Goal: Information Seeking & Learning: Get advice/opinions

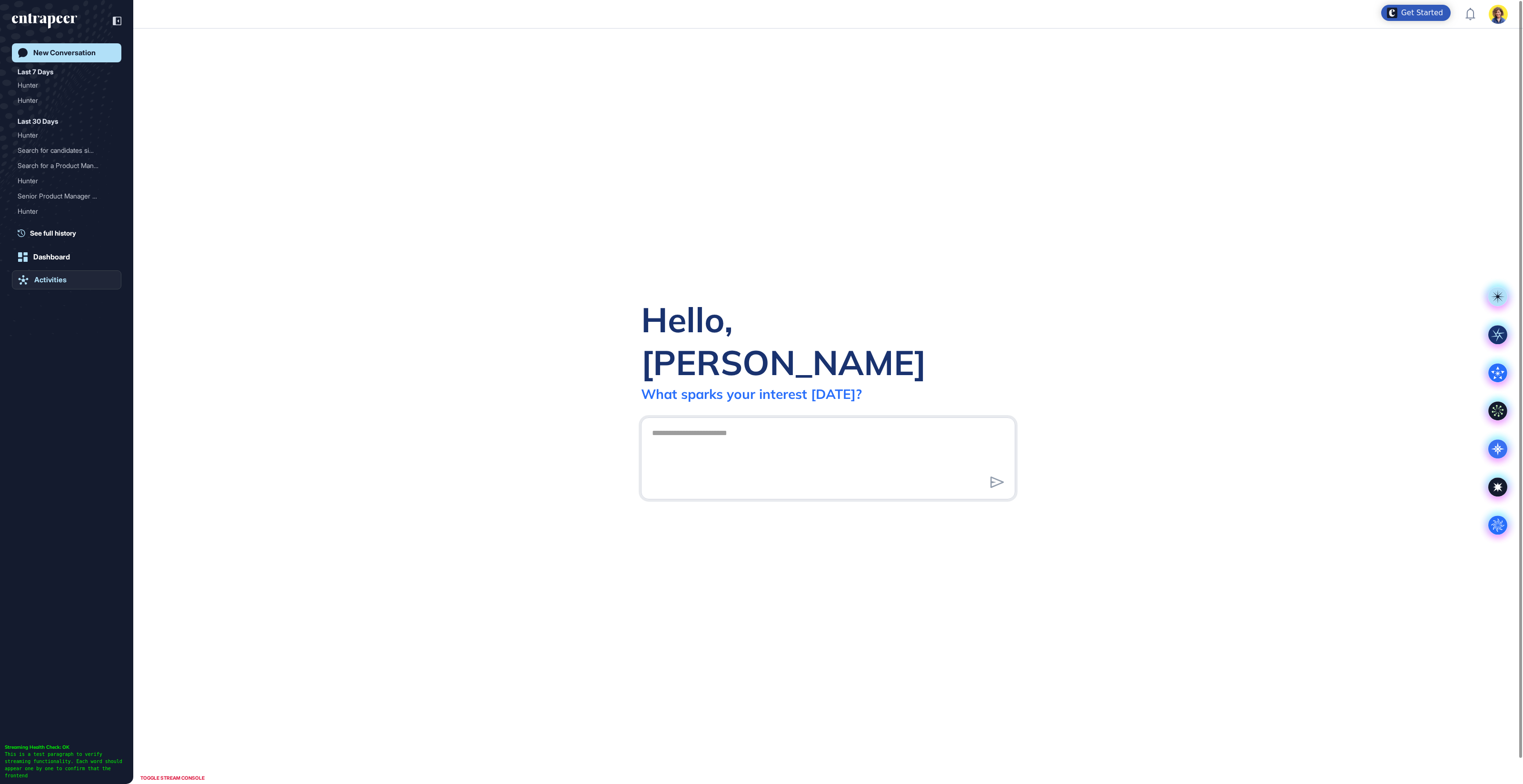
click at [52, 281] on div "Activities" at bounding box center [50, 280] width 32 height 9
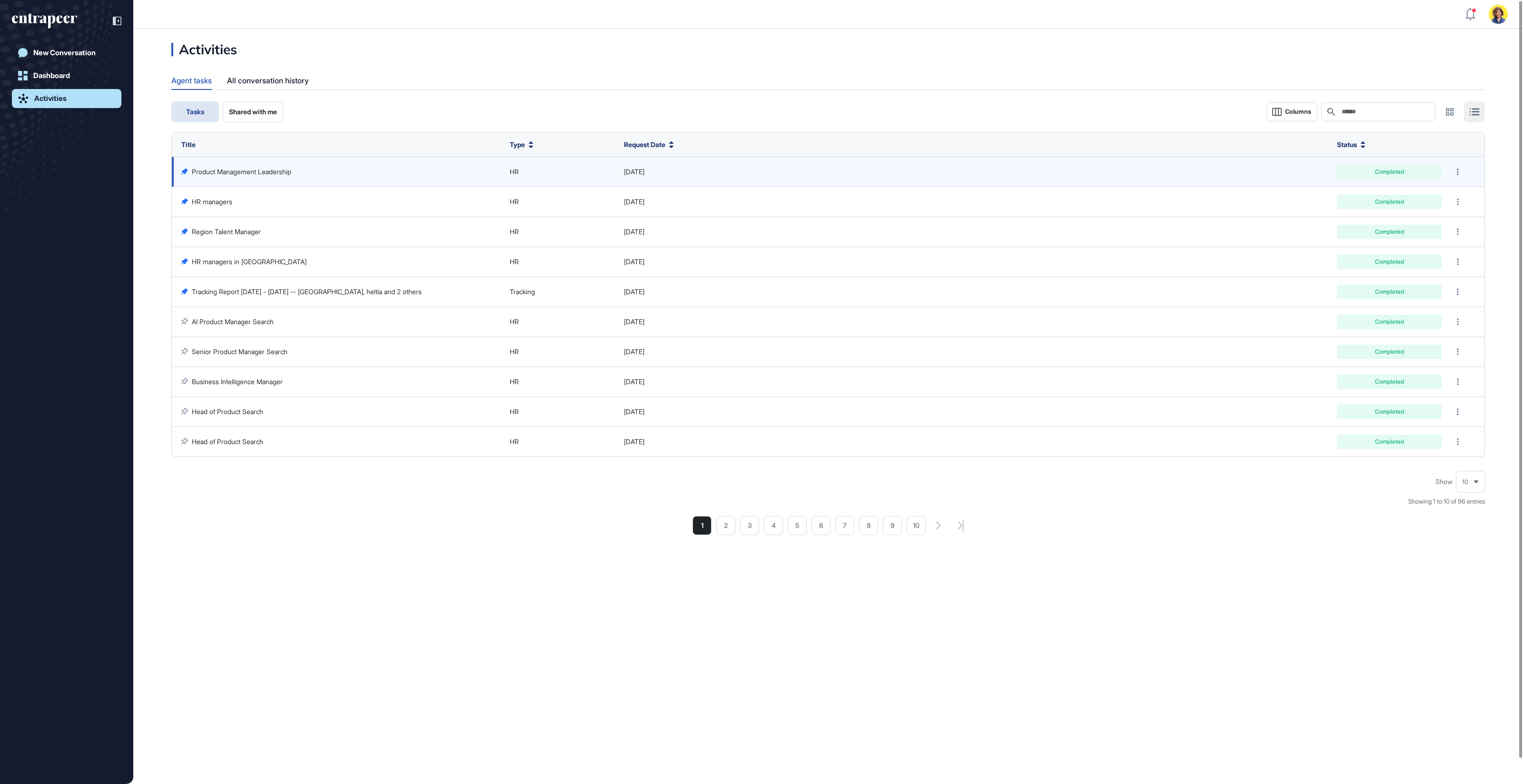
click at [253, 173] on link "Product Management Leadership" at bounding box center [241, 172] width 99 height 8
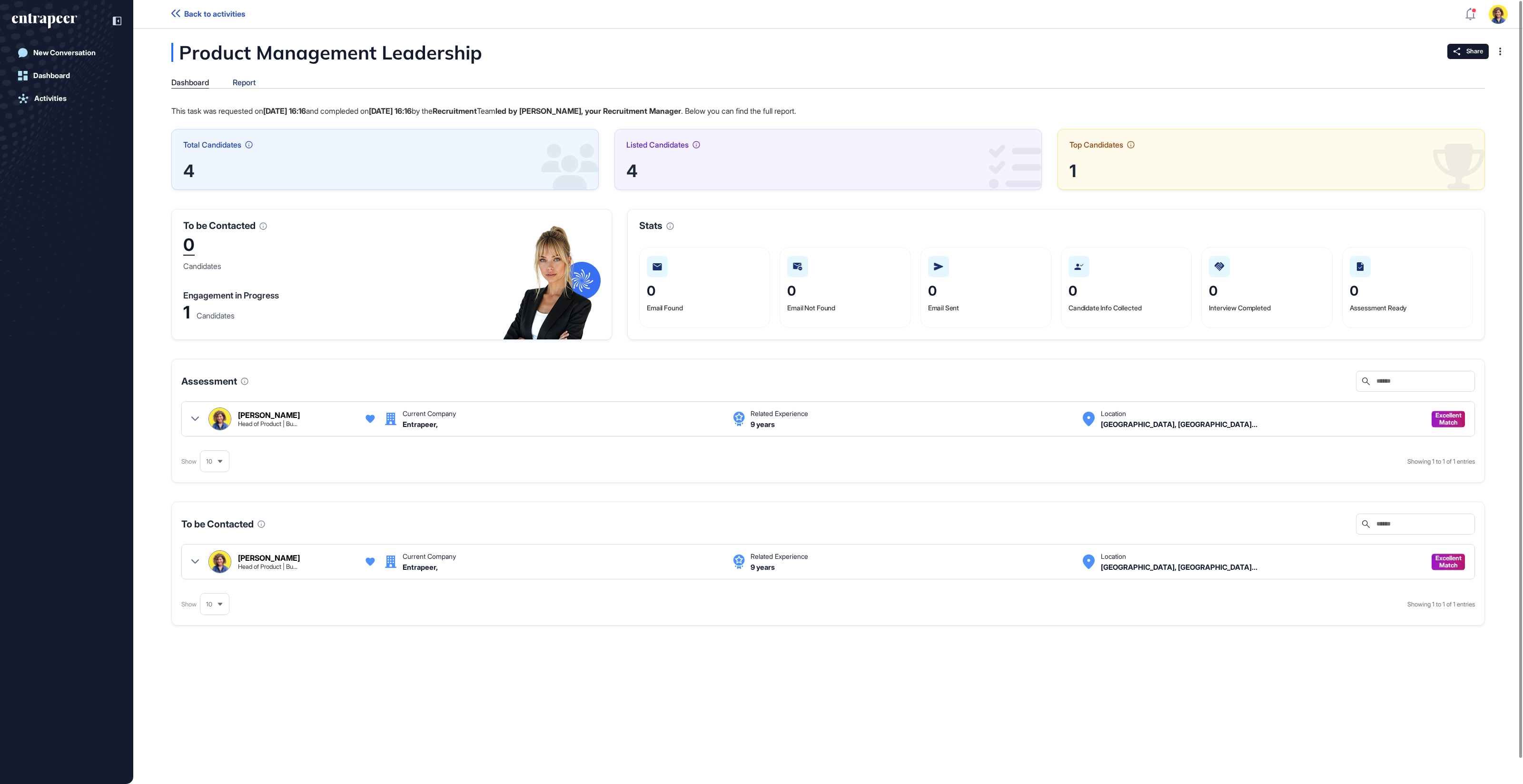
click at [248, 84] on div "Report" at bounding box center [244, 82] width 23 height 9
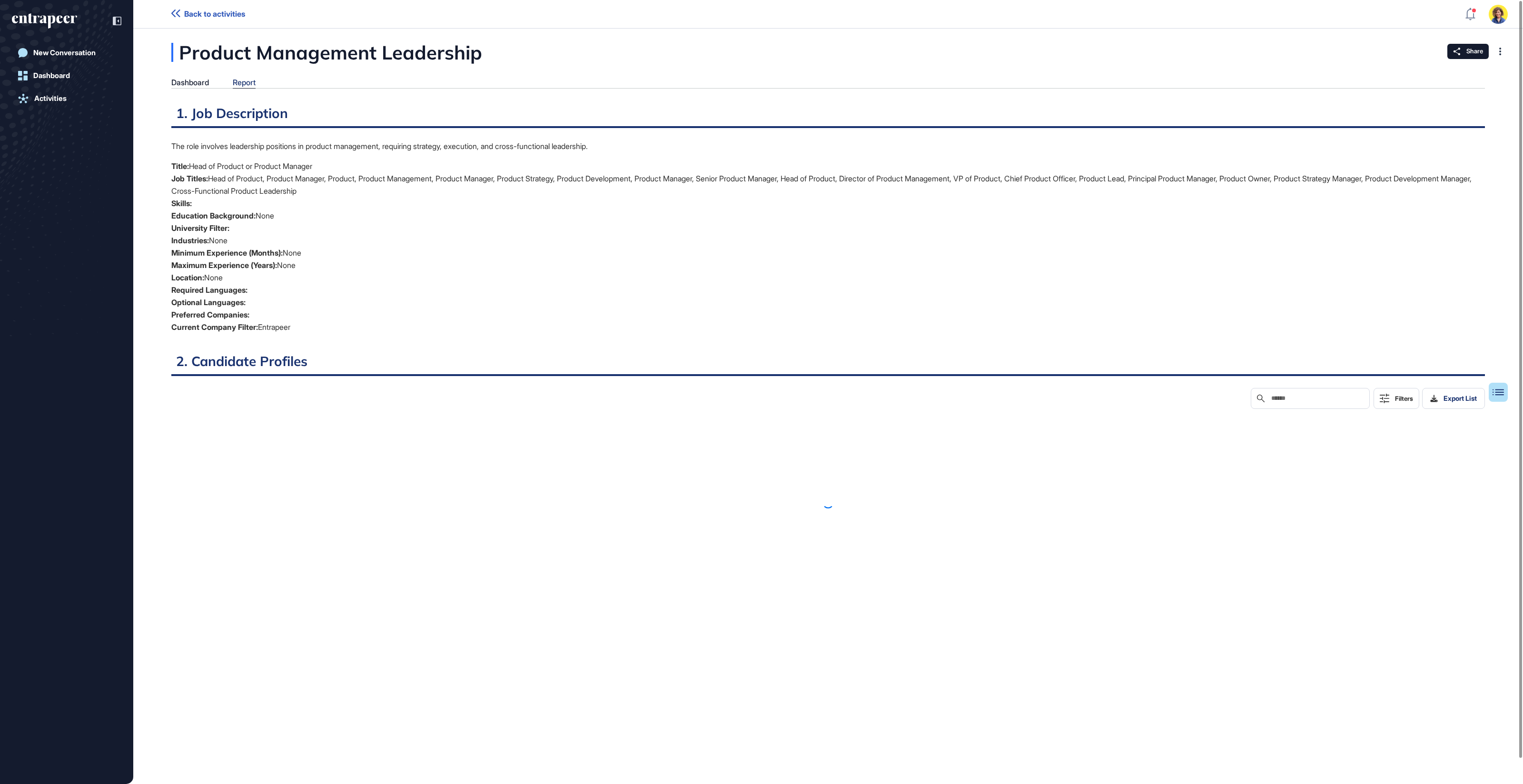
scroll to position [4, 1]
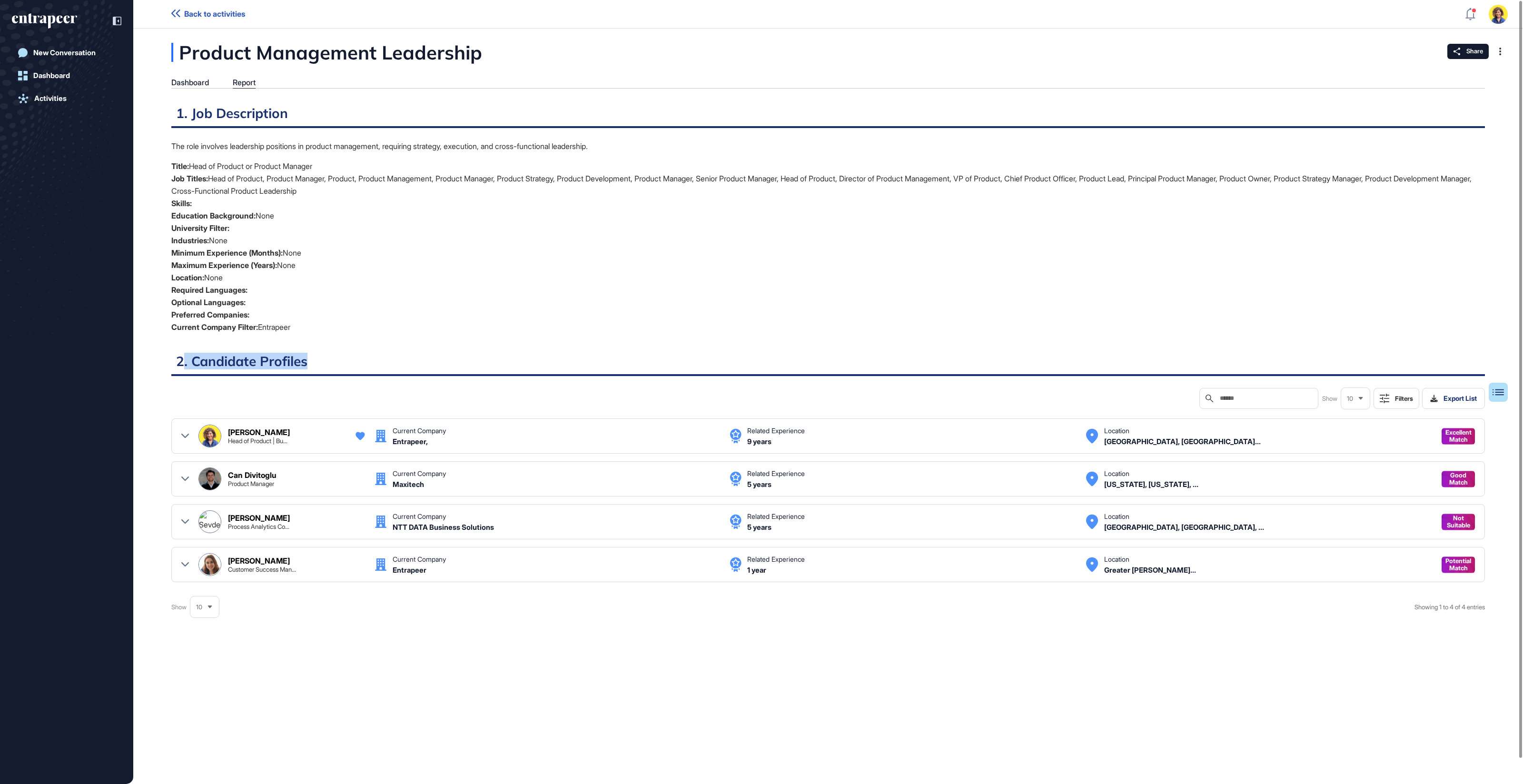
drag, startPoint x: 311, startPoint y: 361, endPoint x: 181, endPoint y: 358, distance: 130.0
click at [181, 359] on h2 "2. Candidate Profiles" at bounding box center [828, 364] width 1313 height 23
click at [218, 363] on h2 "2. Candidate Profiles" at bounding box center [828, 364] width 1313 height 23
drag, startPoint x: 215, startPoint y: 645, endPoint x: 207, endPoint y: 645, distance: 8.0
click at [207, 645] on div at bounding box center [828, 647] width 1313 height 38
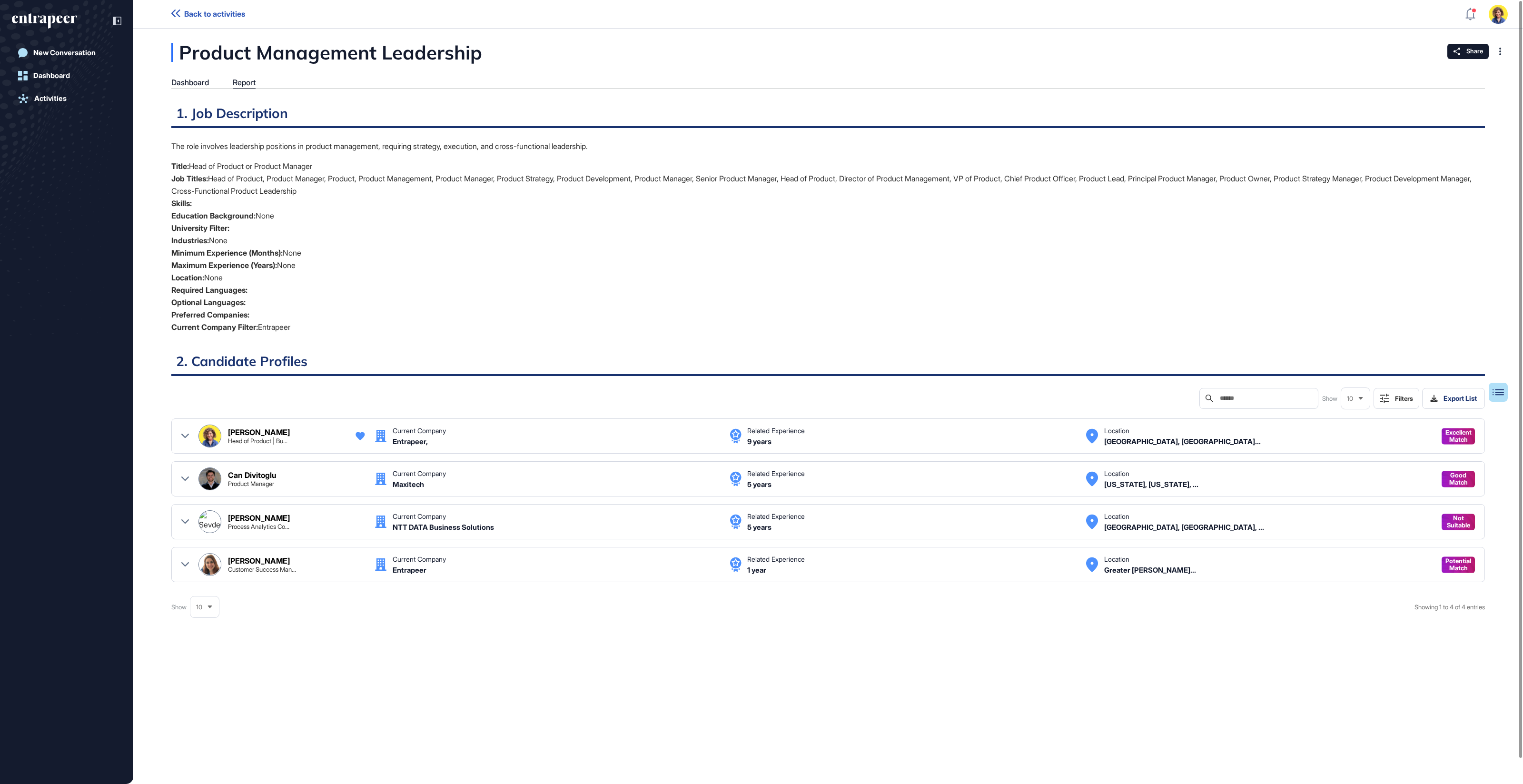
drag, startPoint x: 177, startPoint y: 645, endPoint x: 505, endPoint y: 662, distance: 328.4
click at [505, 662] on div at bounding box center [828, 647] width 1313 height 38
click at [1458, 353] on h2 "2. Candidate Profiles" at bounding box center [828, 364] width 1313 height 23
drag, startPoint x: 1472, startPoint y: 523, endPoint x: 1447, endPoint y: 515, distance: 26.2
click at [1447, 515] on div "Not Suitable" at bounding box center [1458, 522] width 33 height 17
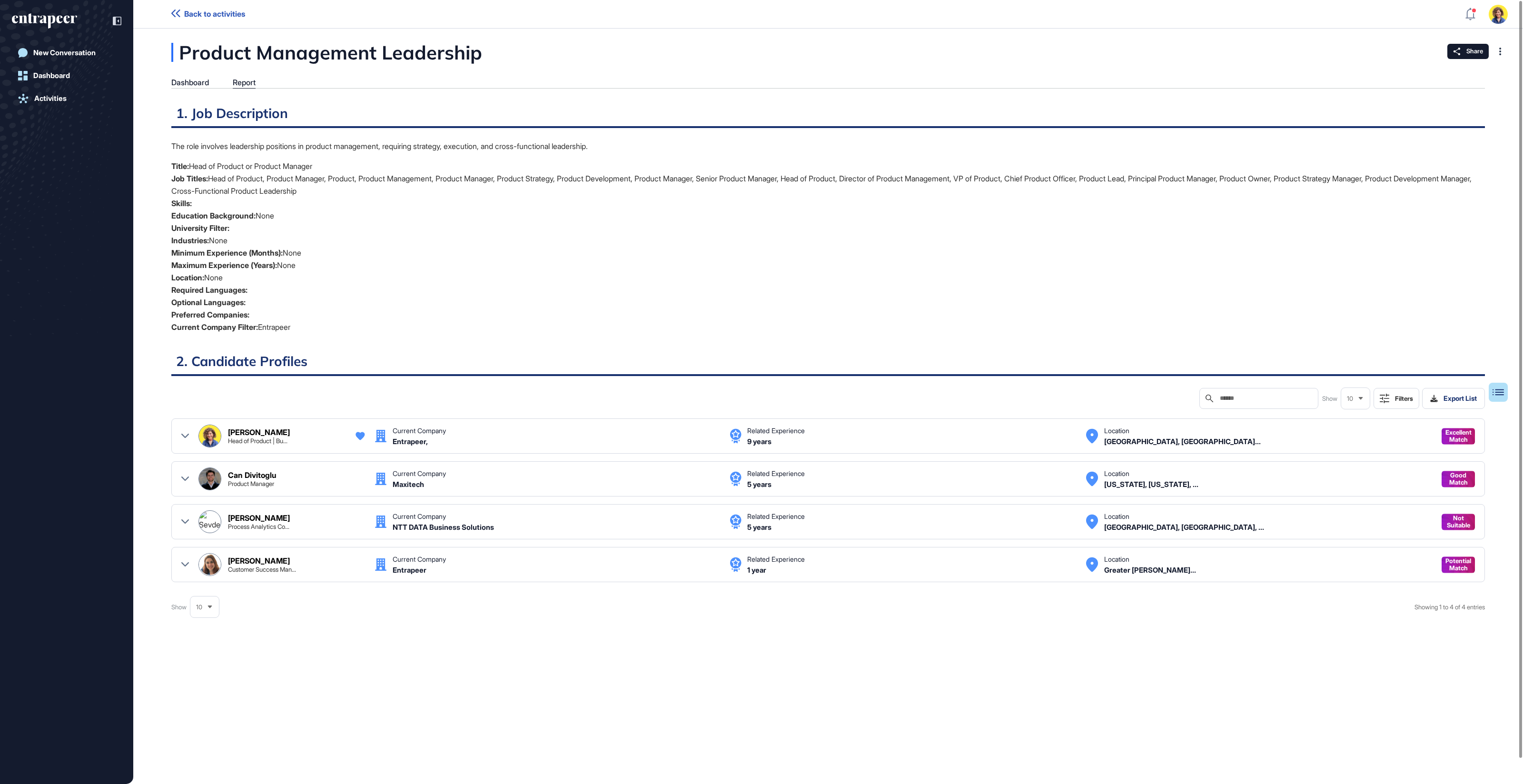
click at [182, 521] on icon at bounding box center [185, 521] width 7 height 7
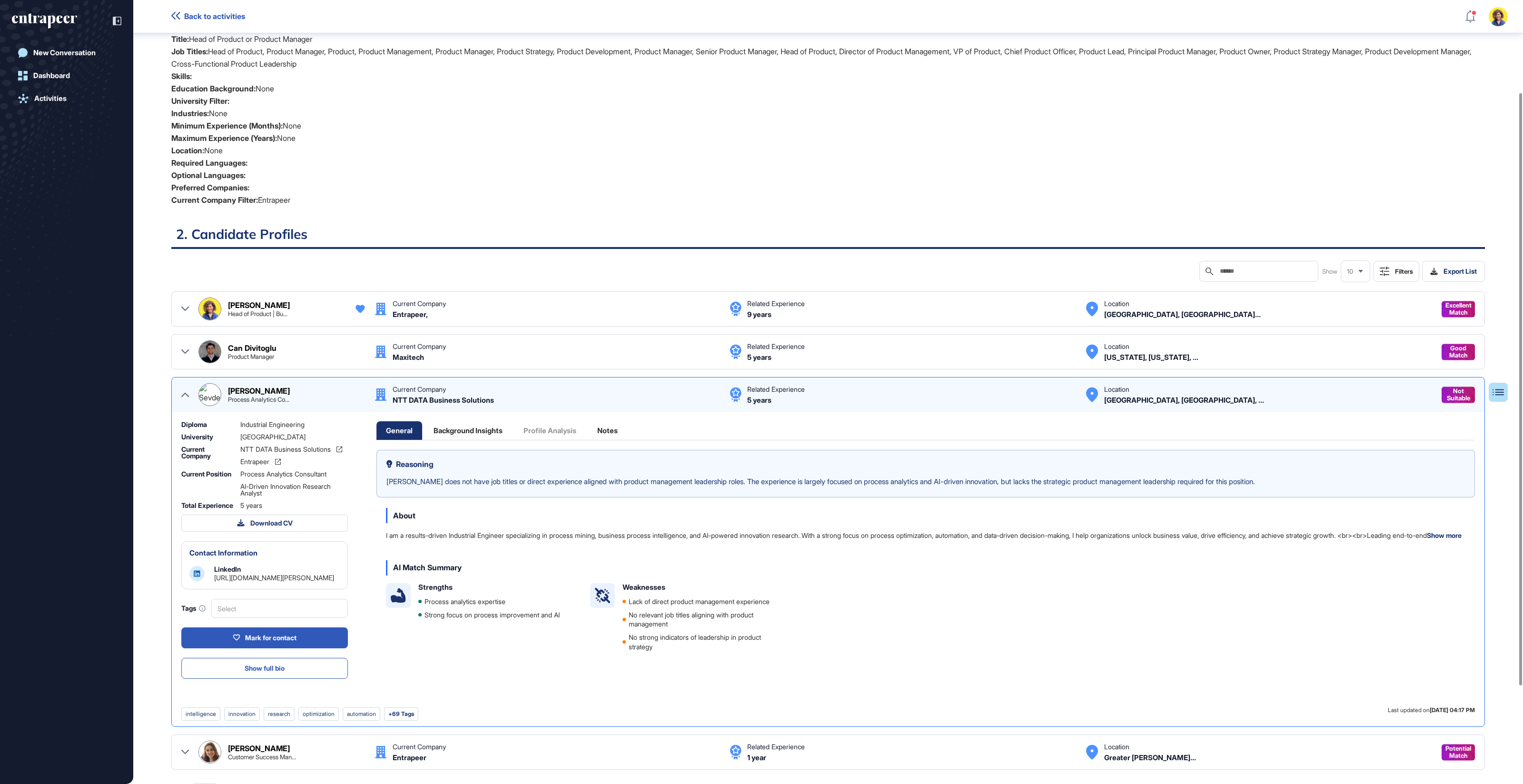
scroll to position [154, 0]
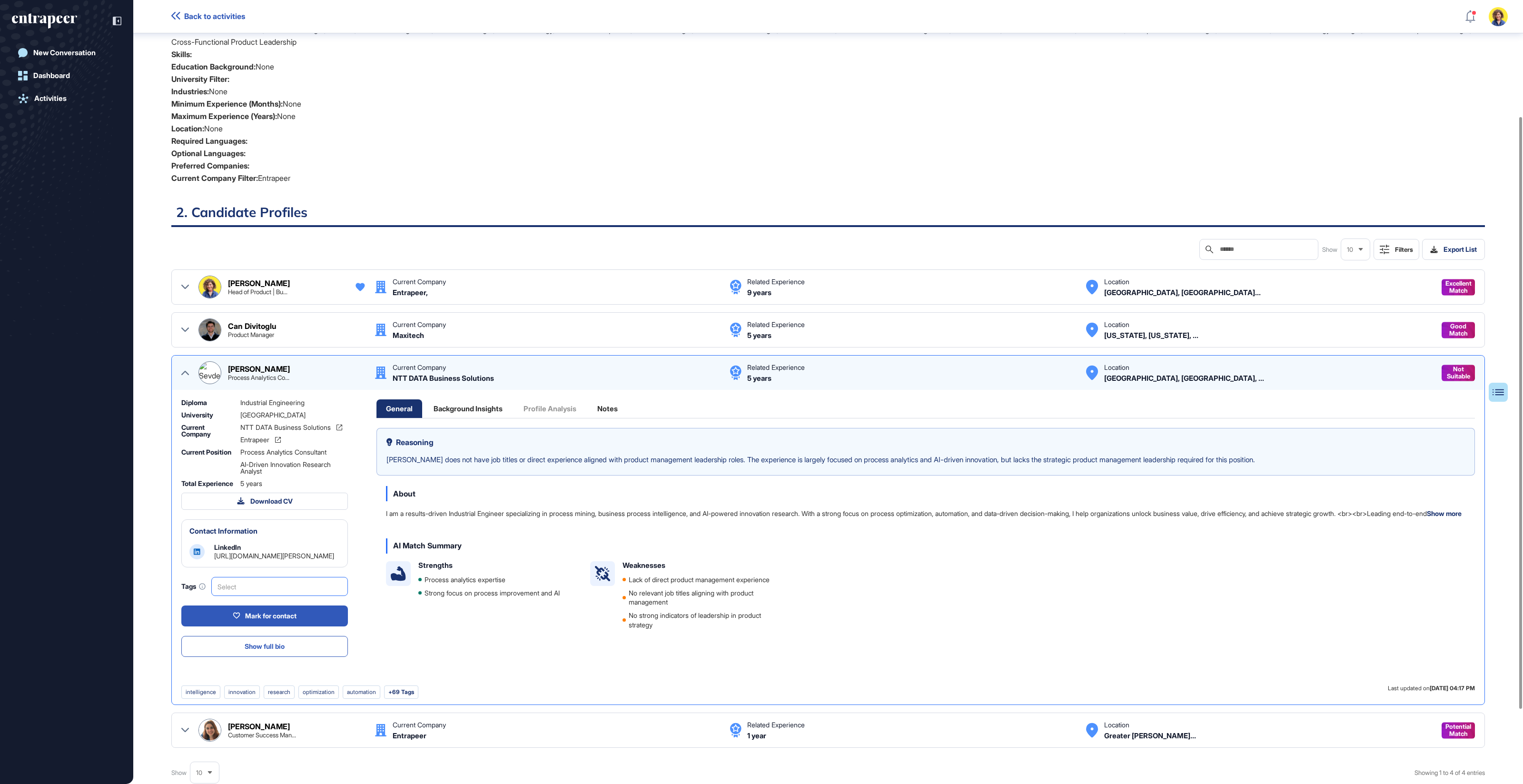
click at [286, 596] on div "Select" at bounding box center [279, 586] width 136 height 19
click at [252, 681] on span "Not Fit" at bounding box center [279, 677] width 126 height 7
click at [1452, 369] on span "Not Suitable" at bounding box center [1458, 373] width 23 height 15
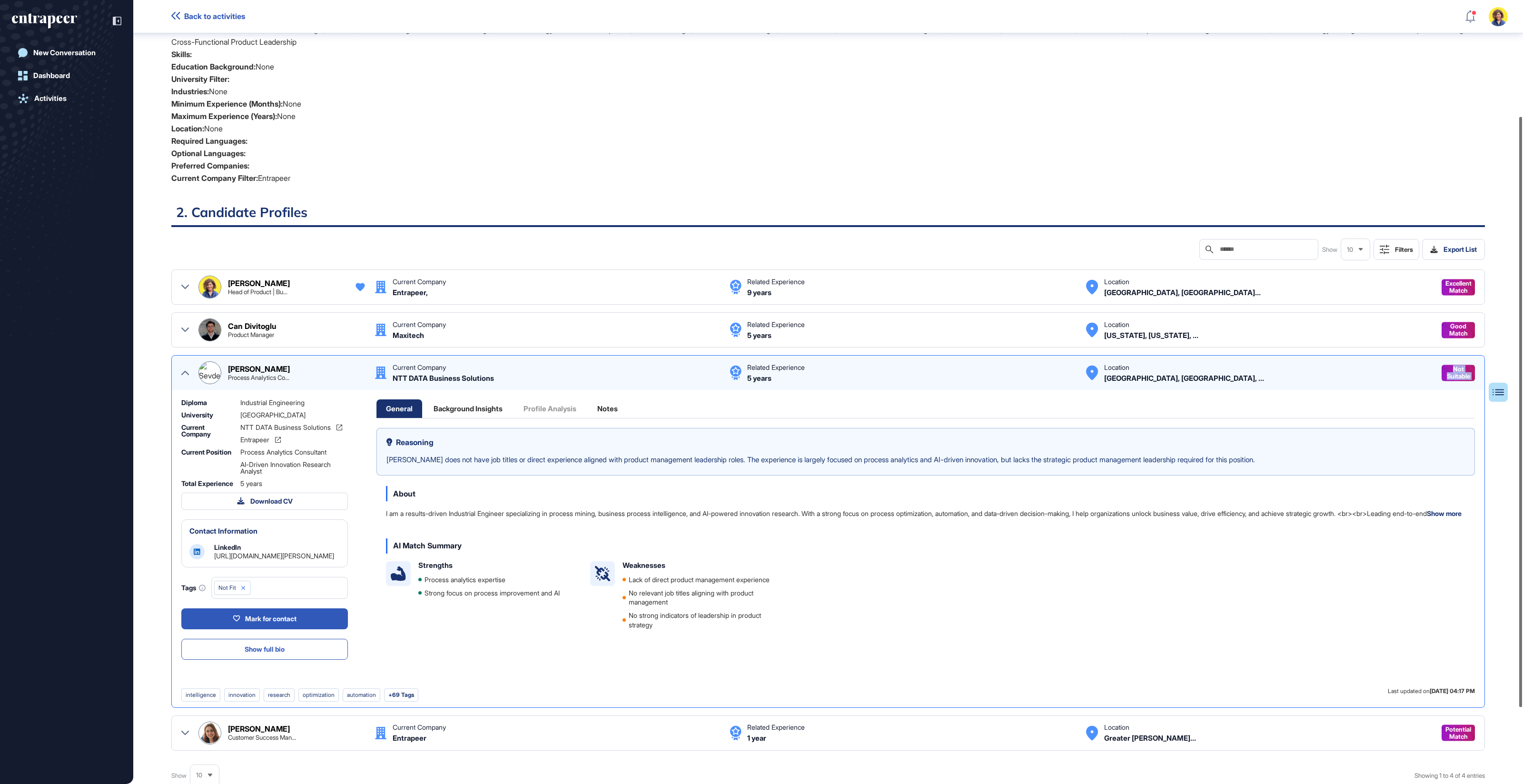
click at [1519, 365] on div at bounding box center [1521, 411] width 3 height 590
click at [186, 372] on icon at bounding box center [185, 372] width 7 height 7
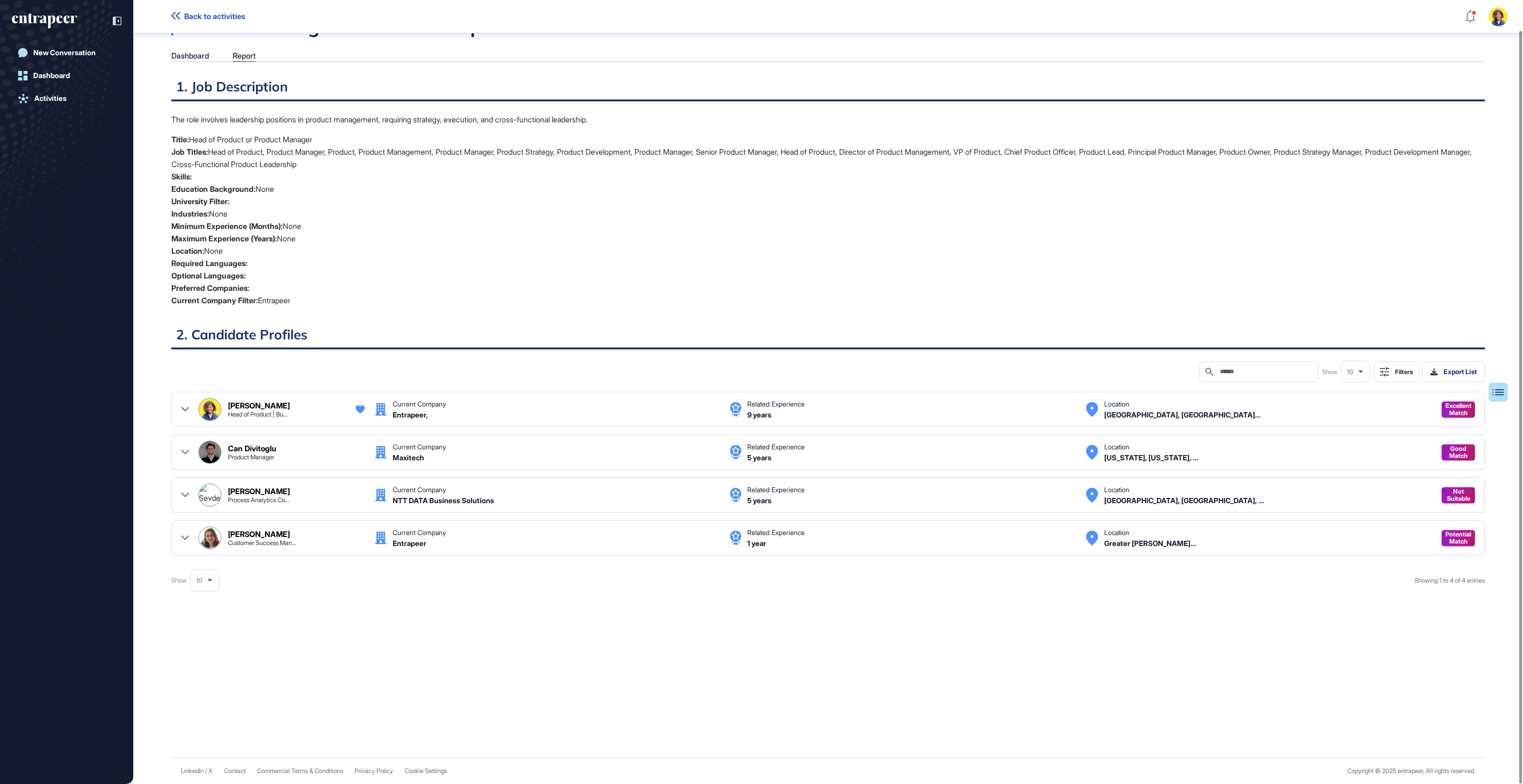
scroll to position [31, 0]
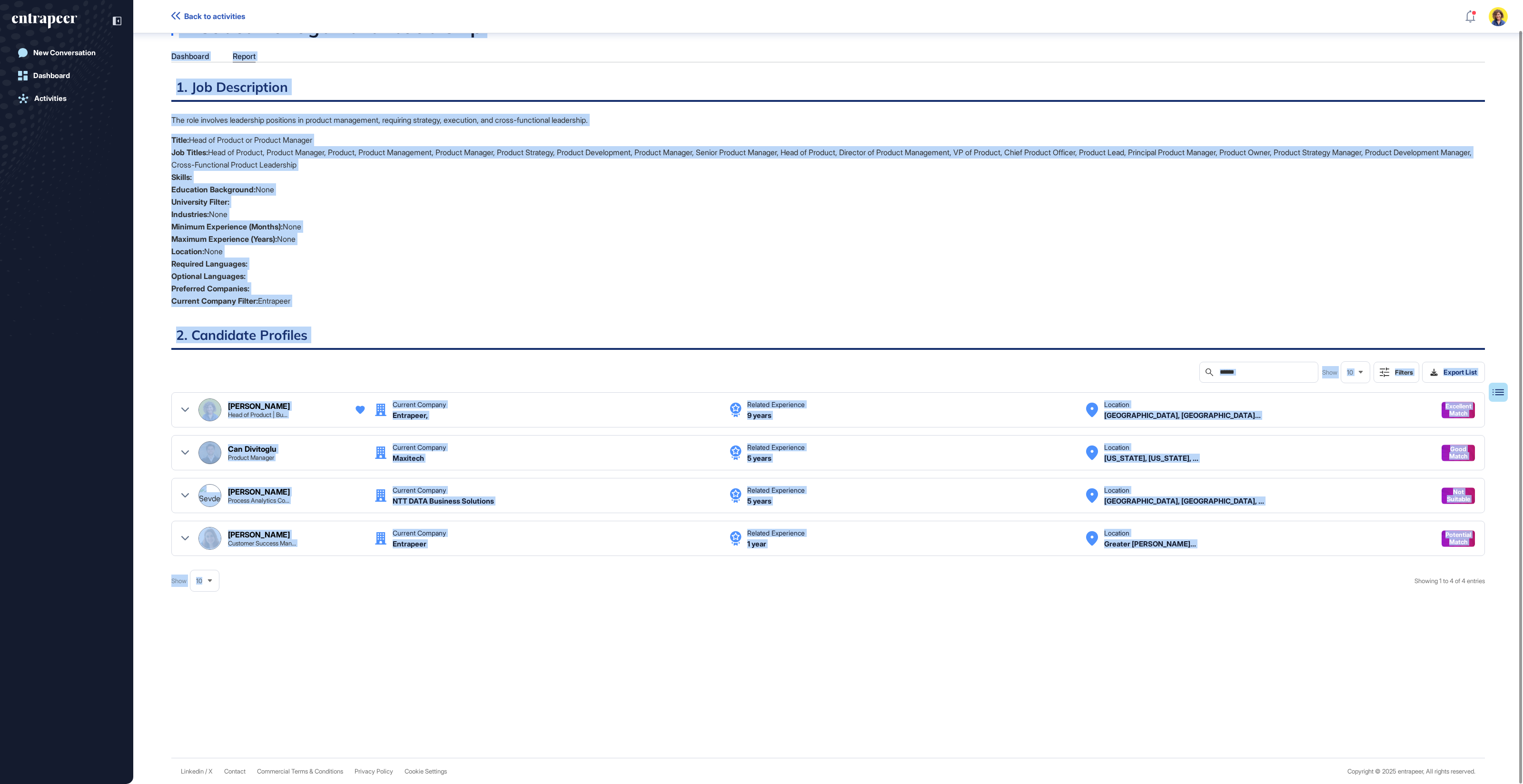
drag, startPoint x: 338, startPoint y: 568, endPoint x: 99, endPoint y: 133, distance: 496.3
click at [90, 171] on div "Back to activities Admin Dashboard Dashboard Profile My Content Request More Da…" at bounding box center [762, 377] width 1523 height 815
click at [75, 52] on div "New Conversation" at bounding box center [64, 52] width 62 height 9
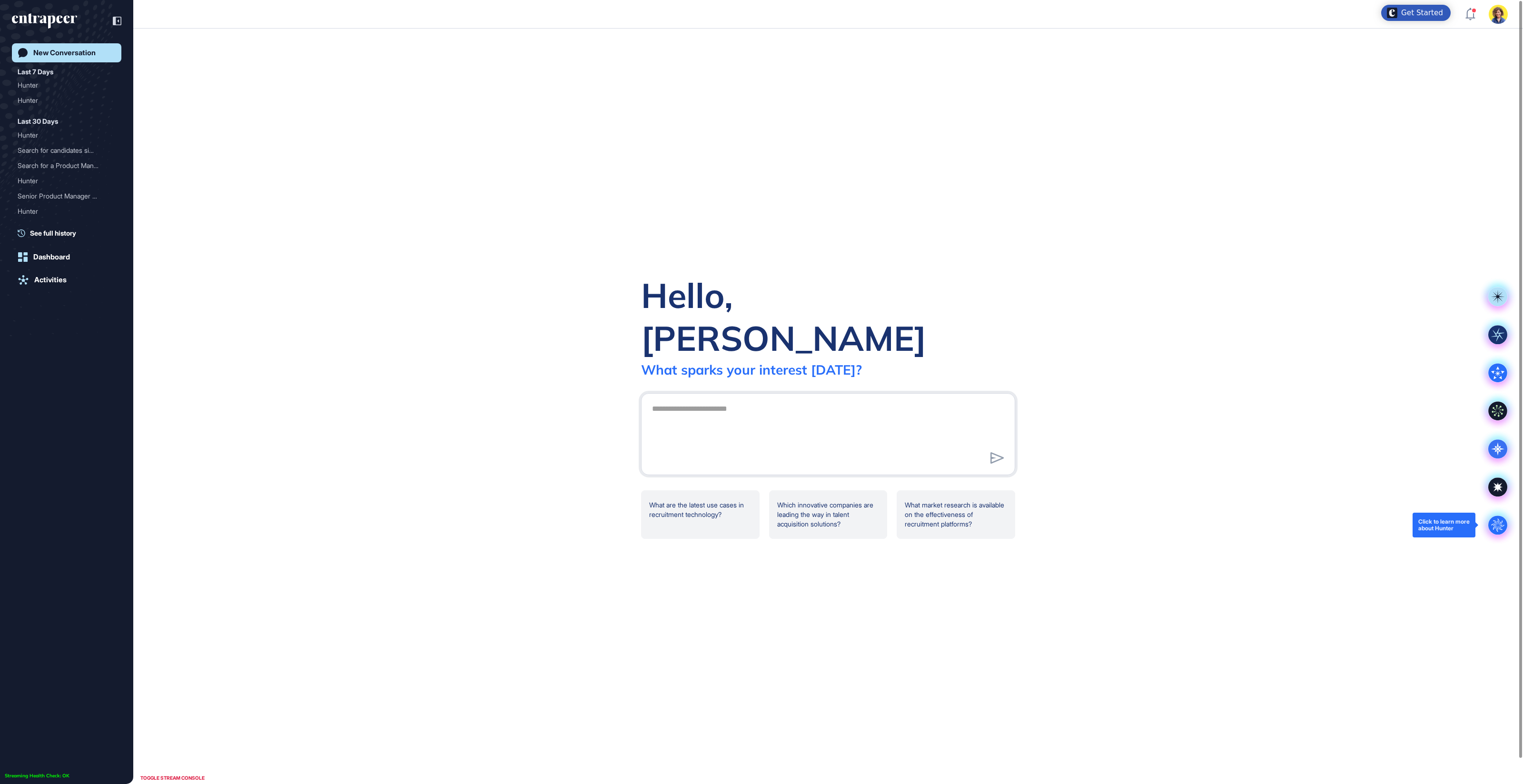
click at [1493, 528] on circle at bounding box center [1498, 525] width 19 height 19
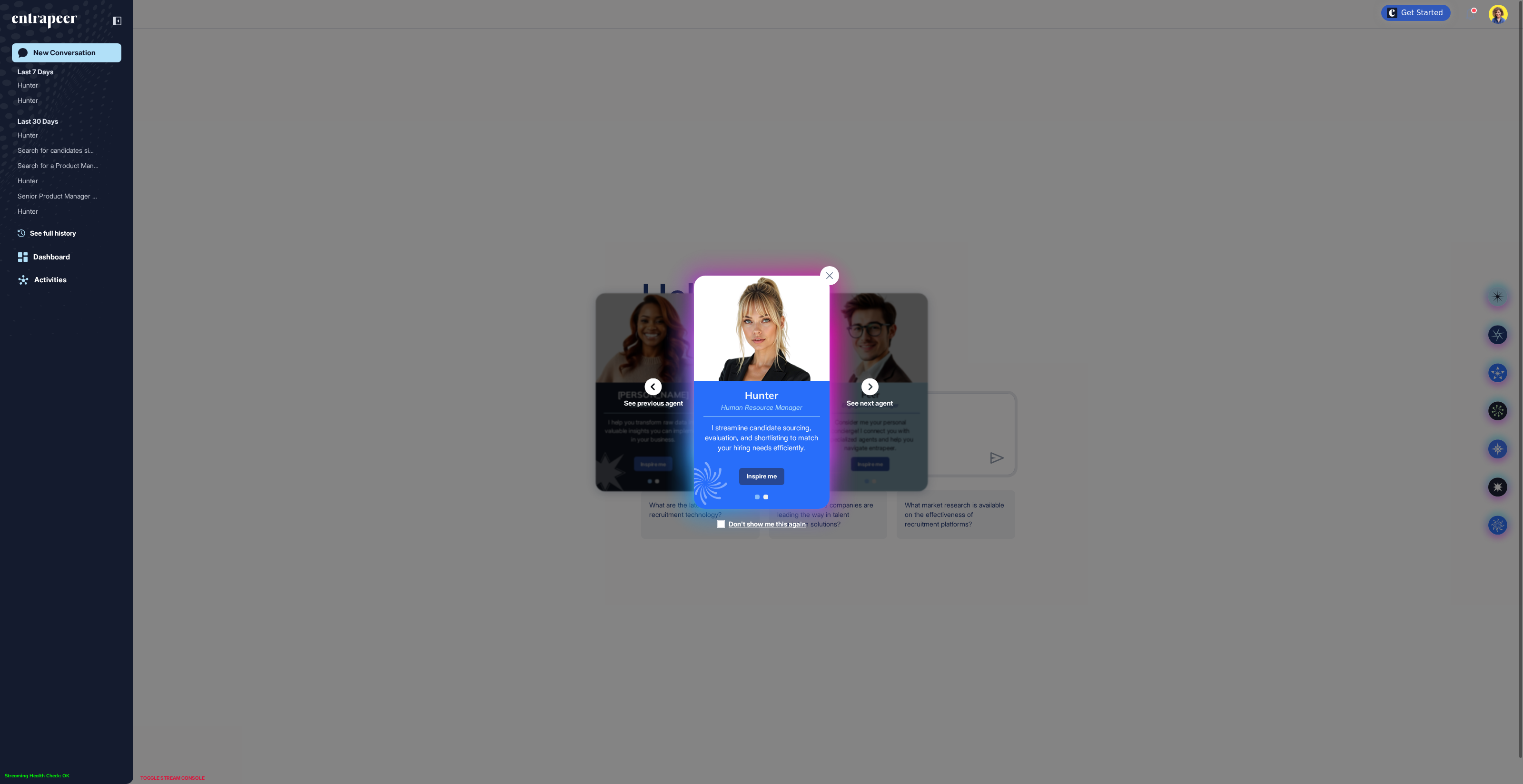
click at [774, 483] on div "Inspire me" at bounding box center [762, 476] width 45 height 17
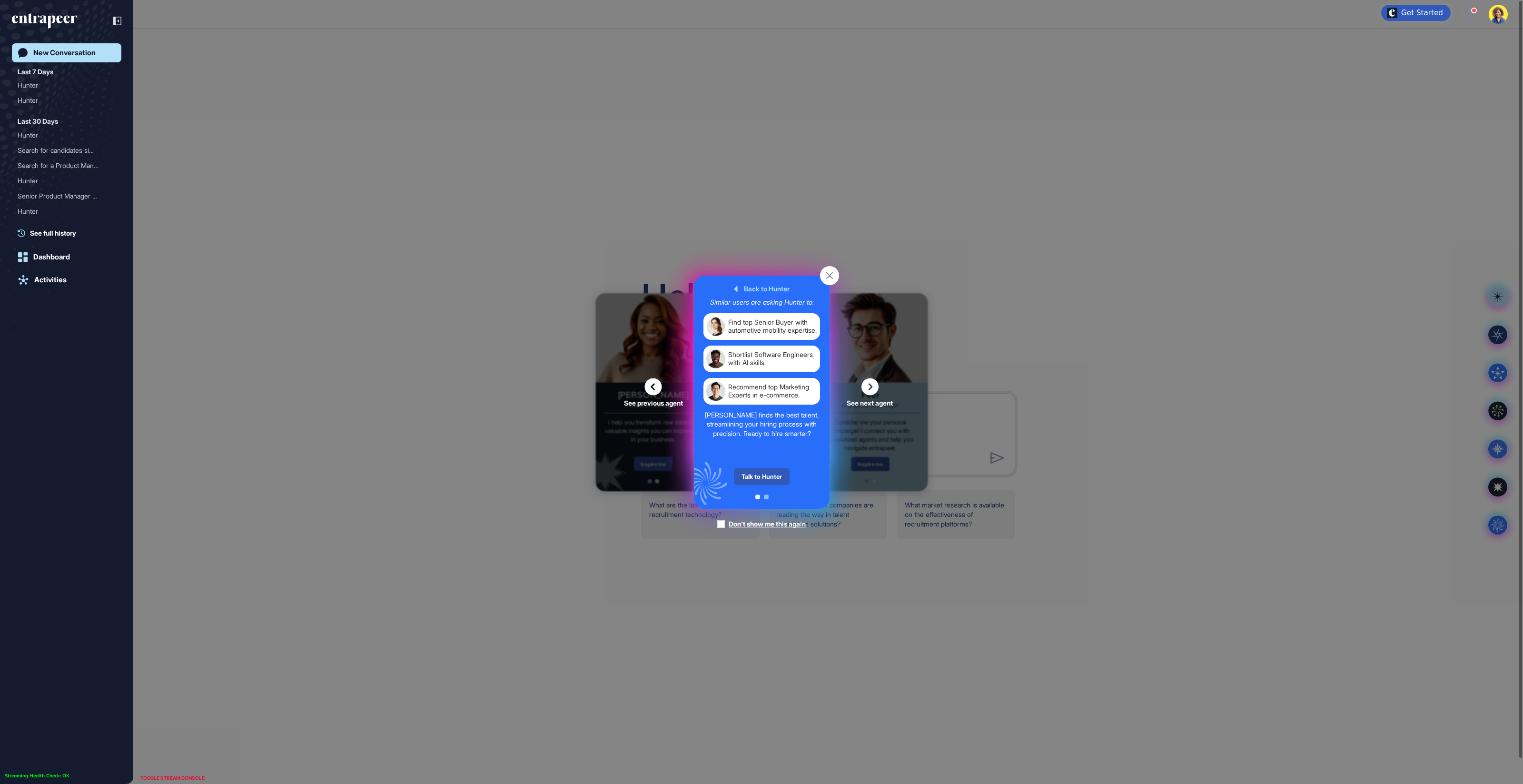
click at [774, 483] on div "Talk to Hunter" at bounding box center [762, 476] width 56 height 17
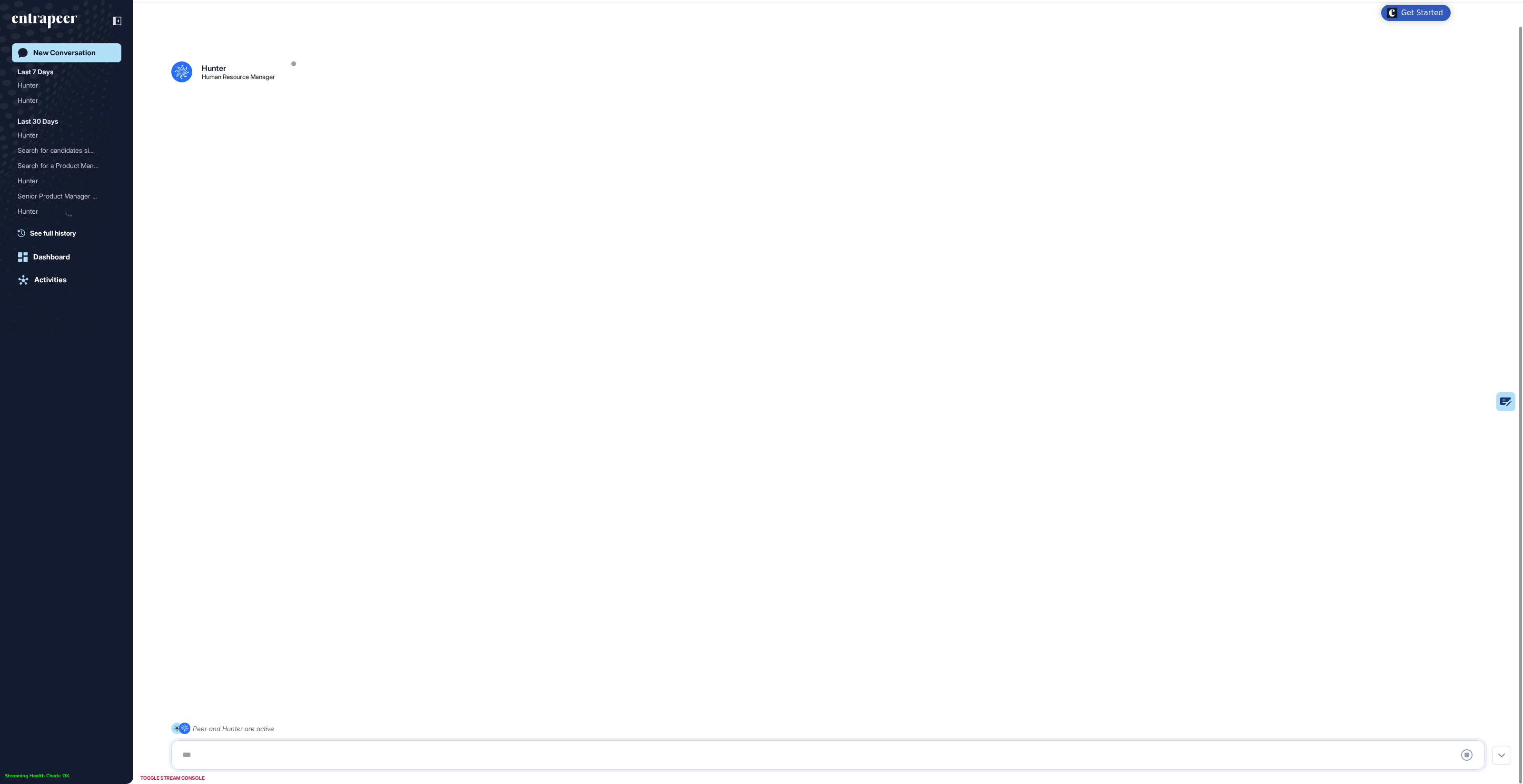
scroll to position [26, 0]
click at [1503, 396] on rect at bounding box center [1482, 402] width 67 height 19
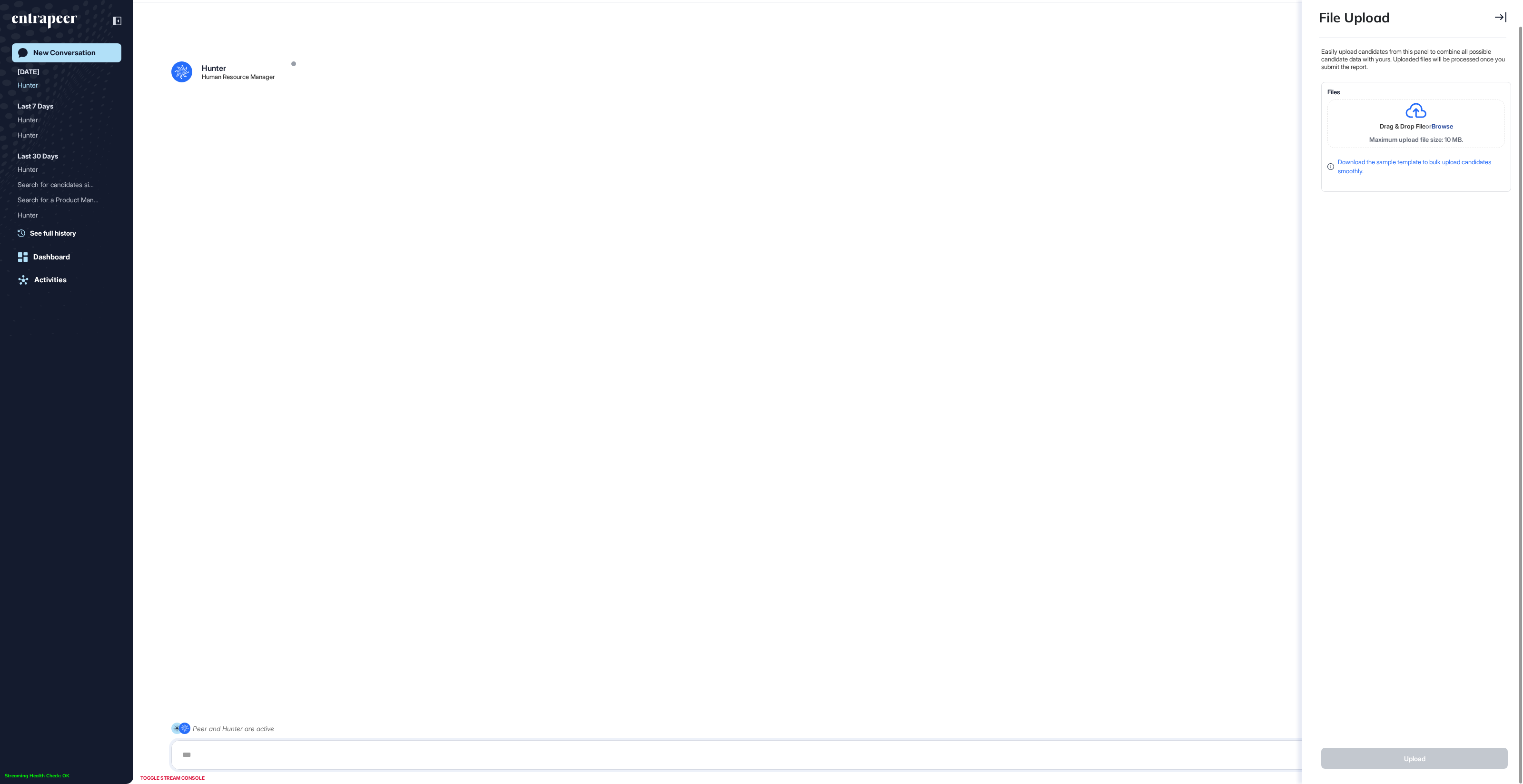
scroll to position [4, 1]
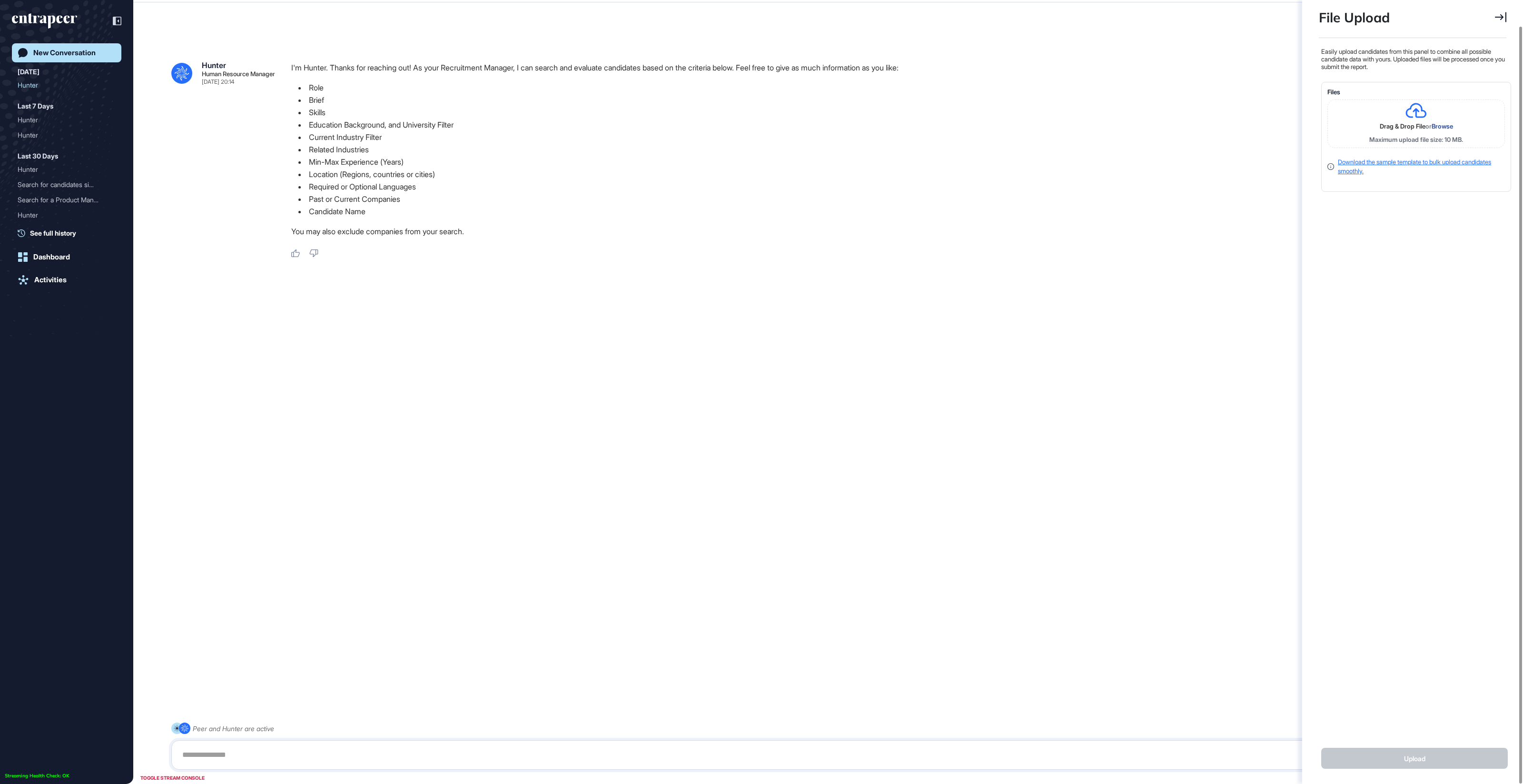
click at [1388, 162] on link "Download the sample template to bulk upload candidates smoothly." at bounding box center [1414, 166] width 153 height 17
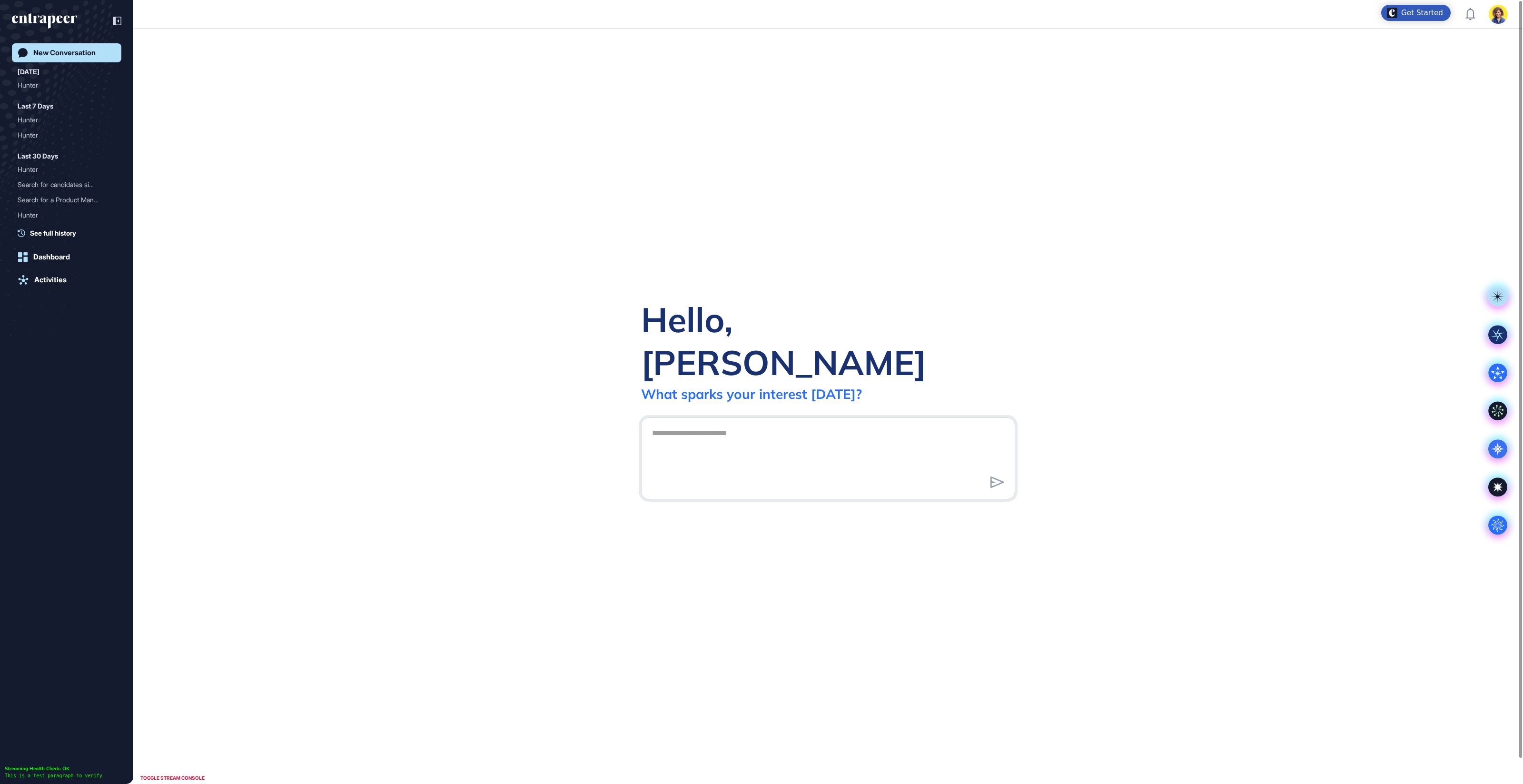
scroll to position [1, 1]
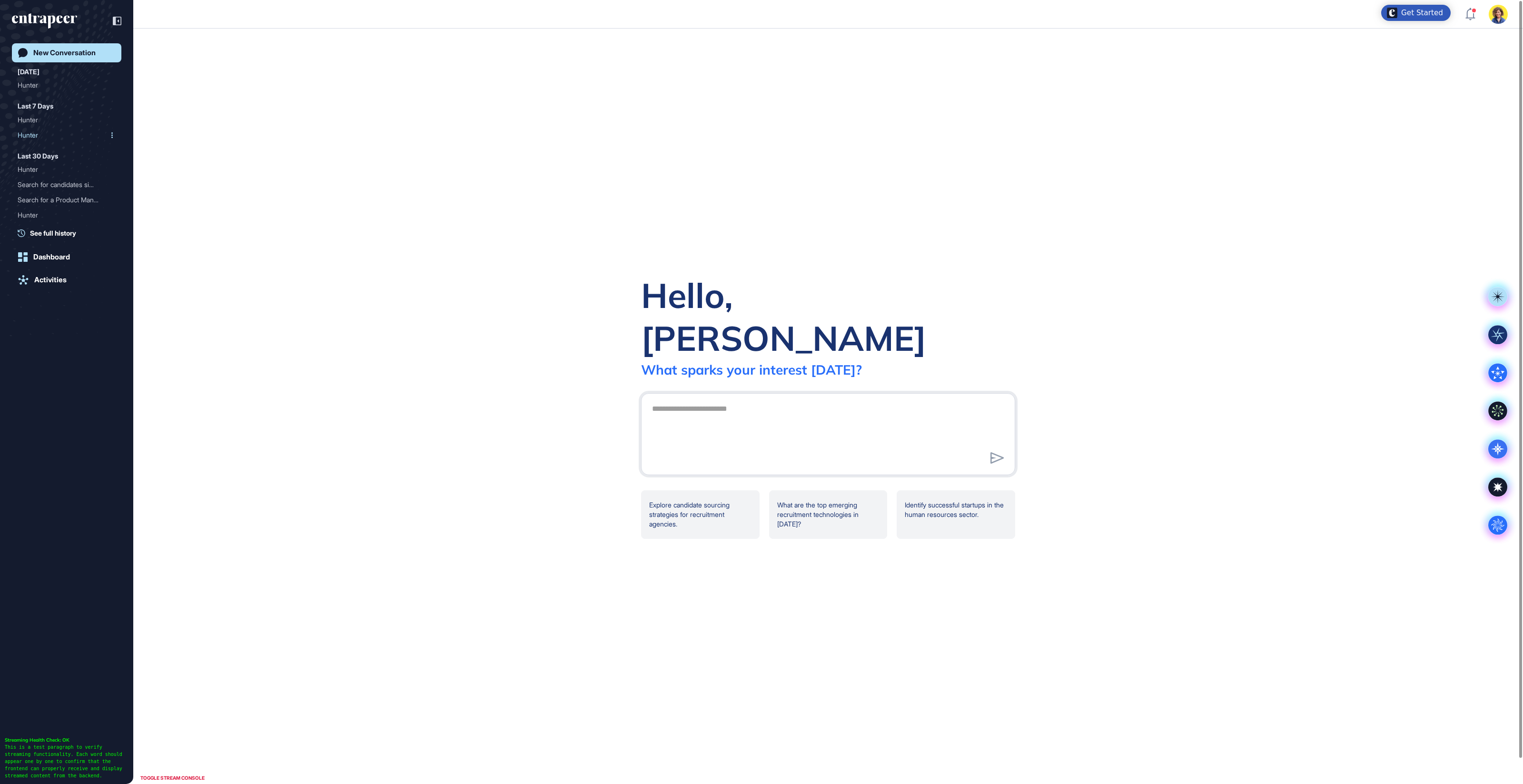
click at [28, 129] on div "Hunter" at bounding box center [63, 135] width 90 height 15
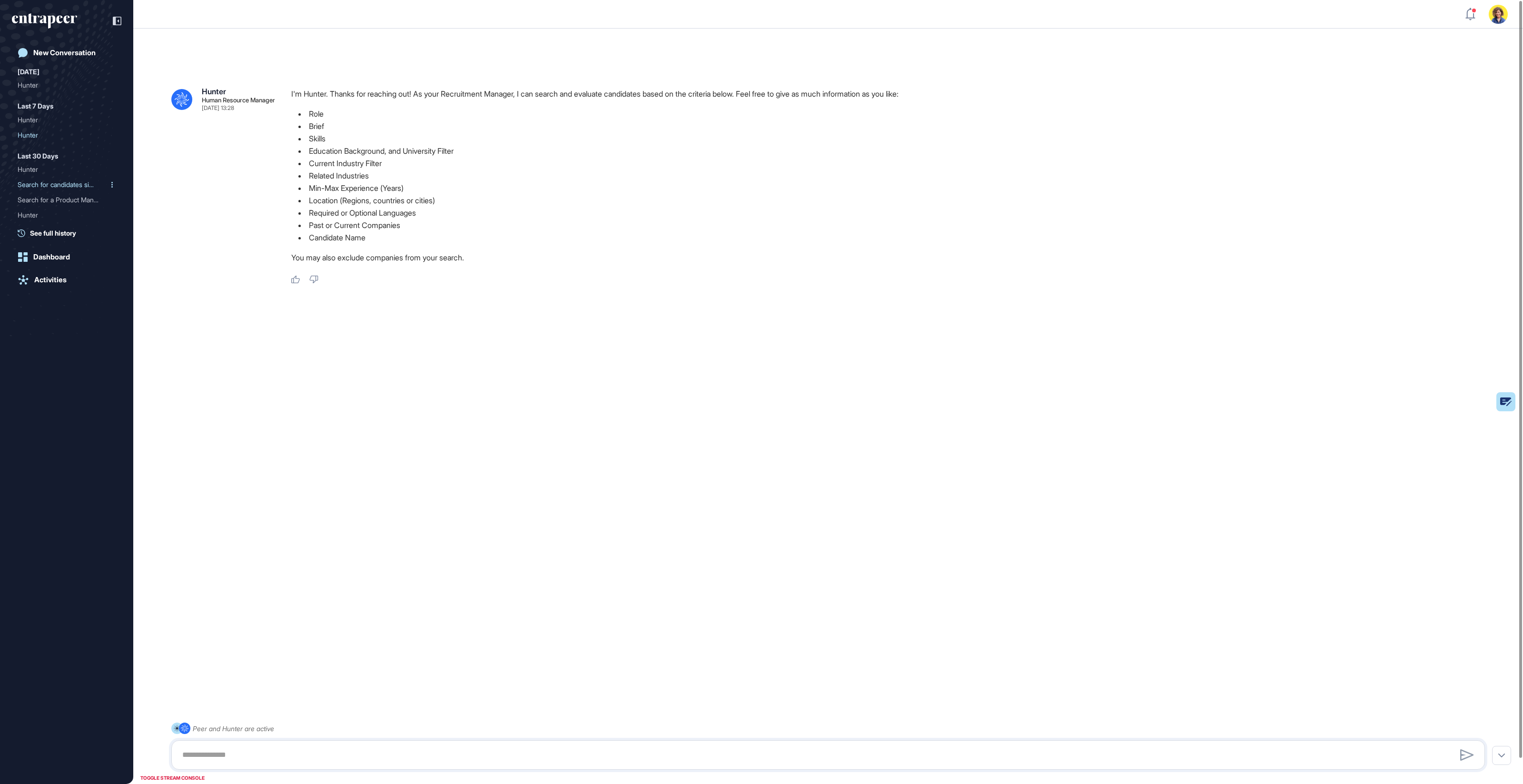
click at [53, 185] on div "Search for candidates sim..." at bounding box center [63, 184] width 90 height 15
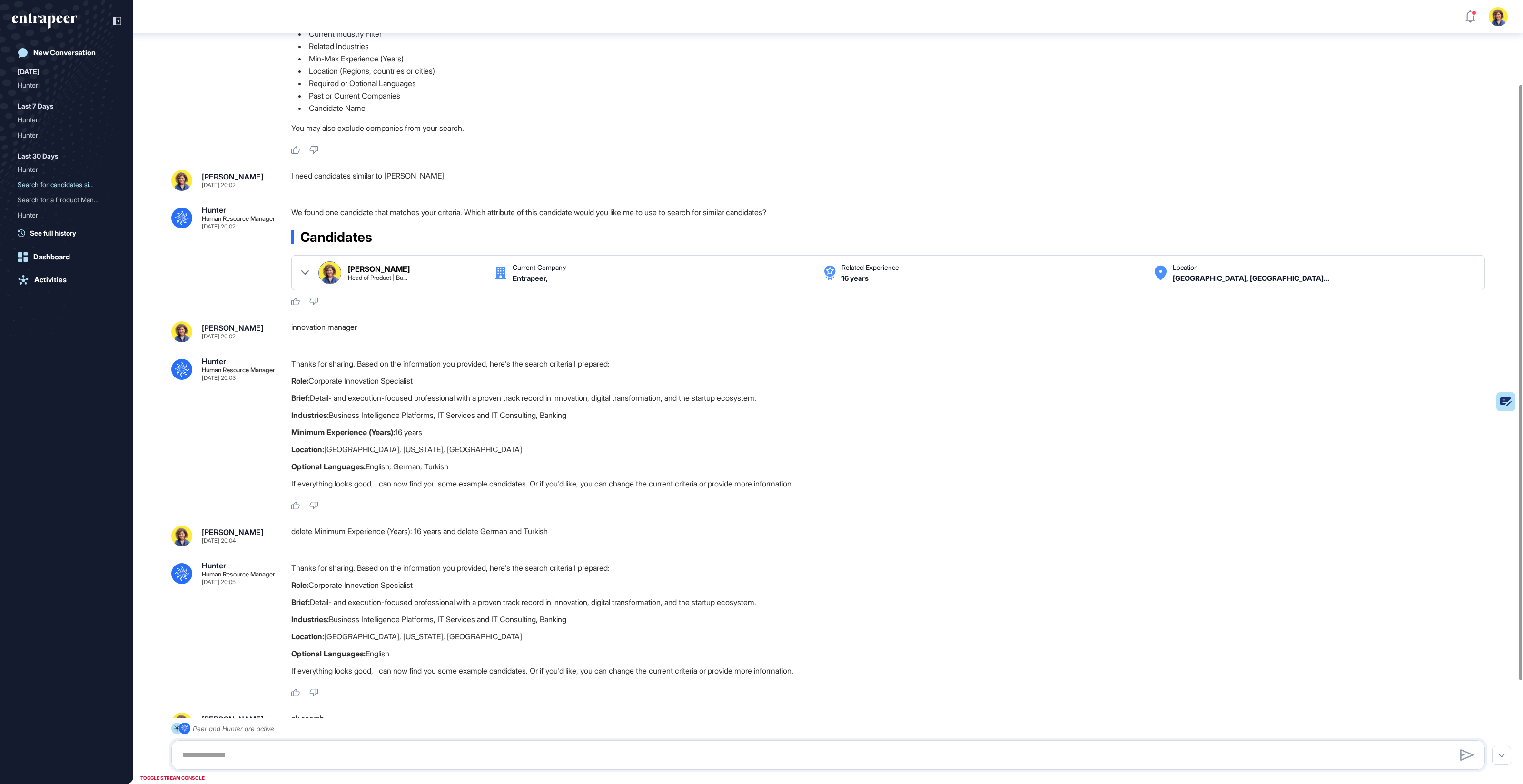
scroll to position [111, 0]
drag, startPoint x: 296, startPoint y: 173, endPoint x: 493, endPoint y: 176, distance: 197.0
click at [493, 176] on div "Sara Holyavkin Sep 11, 2025 20:02 I need candidates similar to Sara Holyavkin" at bounding box center [828, 179] width 1313 height 21
click at [493, 176] on div "I need candidates similar to Sara Holyavkin" at bounding box center [891, 179] width 1201 height 21
click at [479, 177] on div "I need candidates similar to Sara Holyavkin" at bounding box center [891, 179] width 1201 height 21
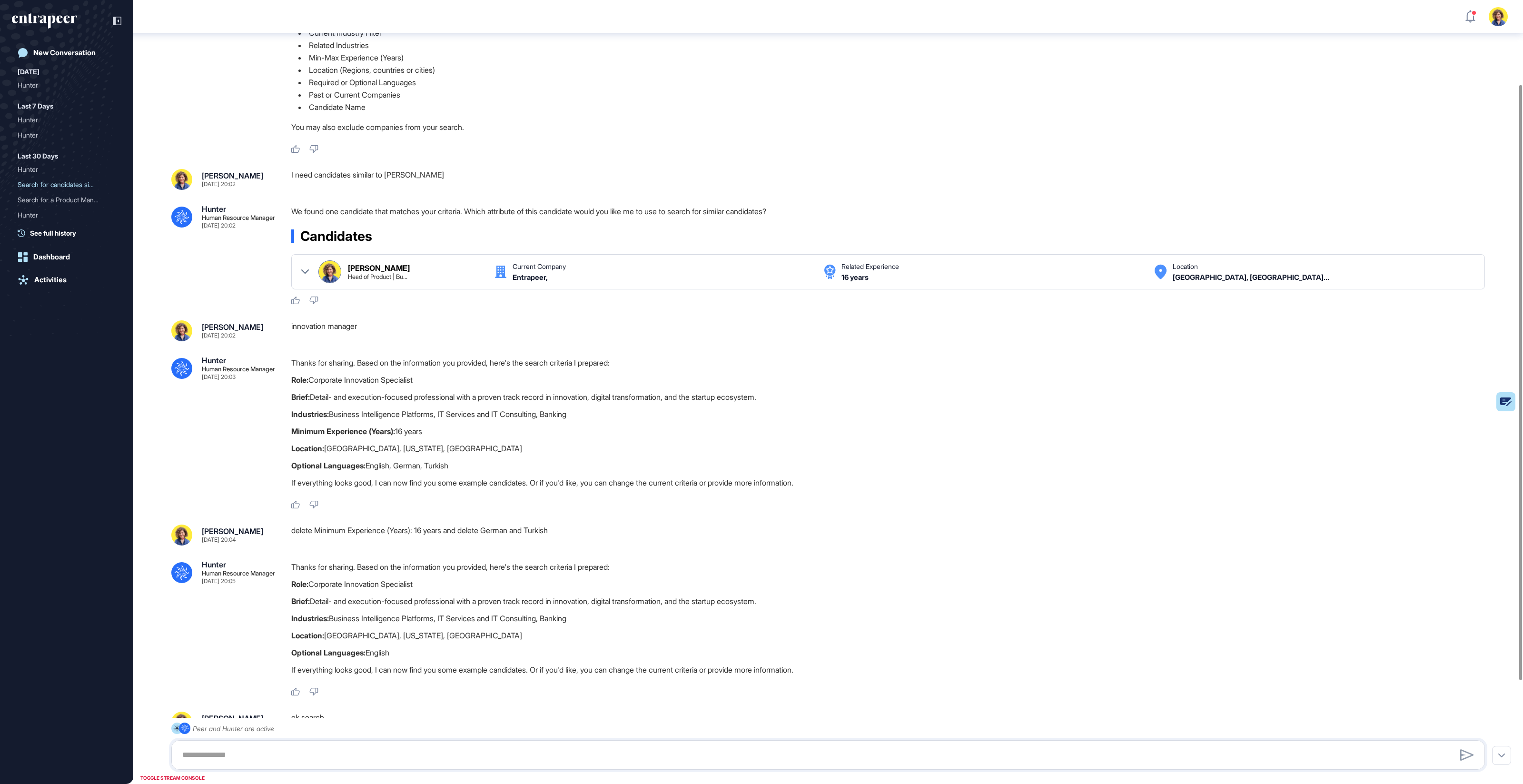
click at [416, 171] on div "I need candidates similar to Sara Holyavkin" at bounding box center [891, 179] width 1201 height 21
click at [443, 177] on div "I need candidates similar to Sara Holyavkin" at bounding box center [891, 179] width 1201 height 21
drag, startPoint x: 374, startPoint y: 324, endPoint x: 298, endPoint y: 324, distance: 76.0
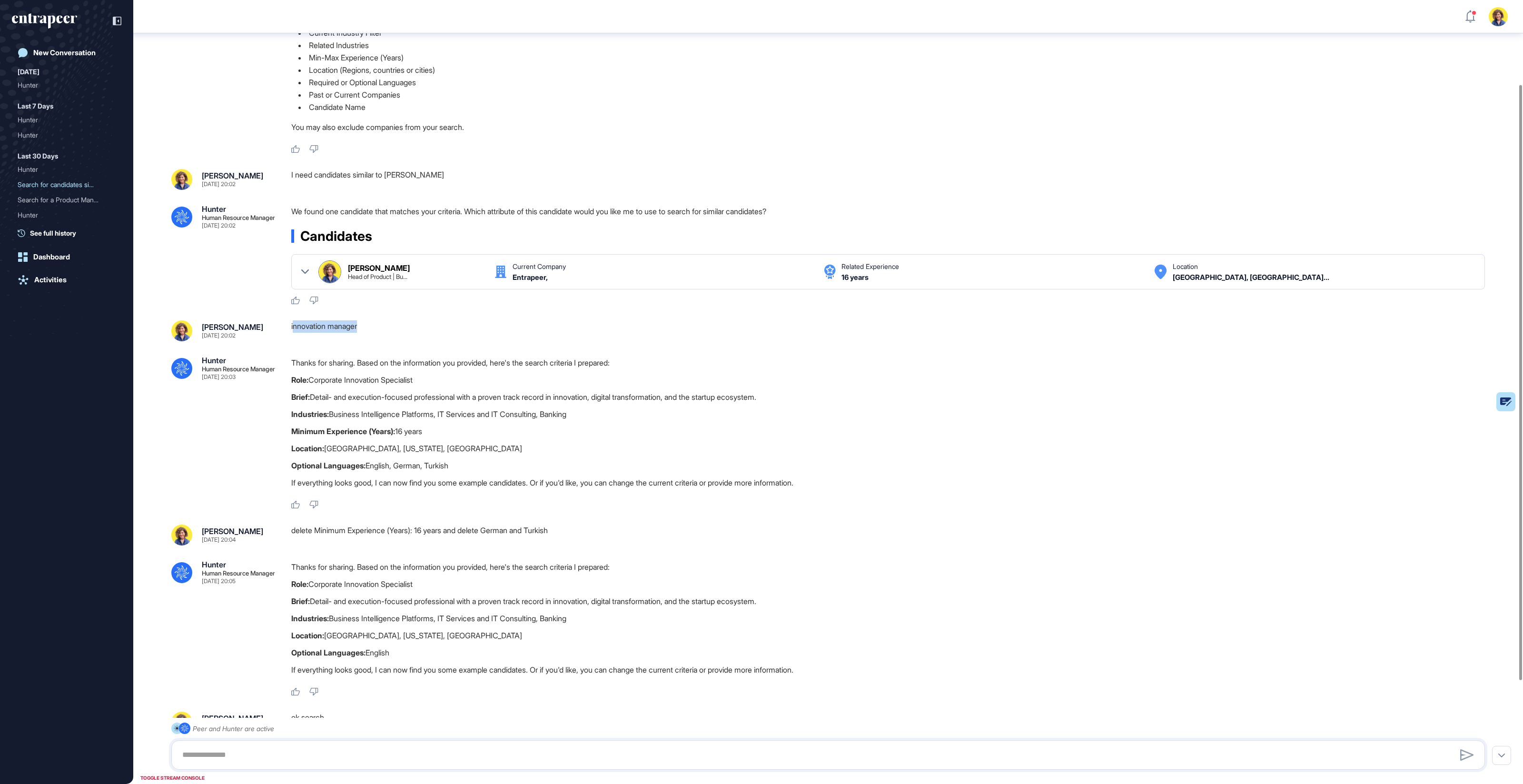
click at [298, 324] on div "innovation manager" at bounding box center [891, 331] width 1201 height 21
click at [353, 404] on div "Thanks for sharing. Based on the information you provided, here's the search cr…" at bounding box center [891, 425] width 1201 height 137
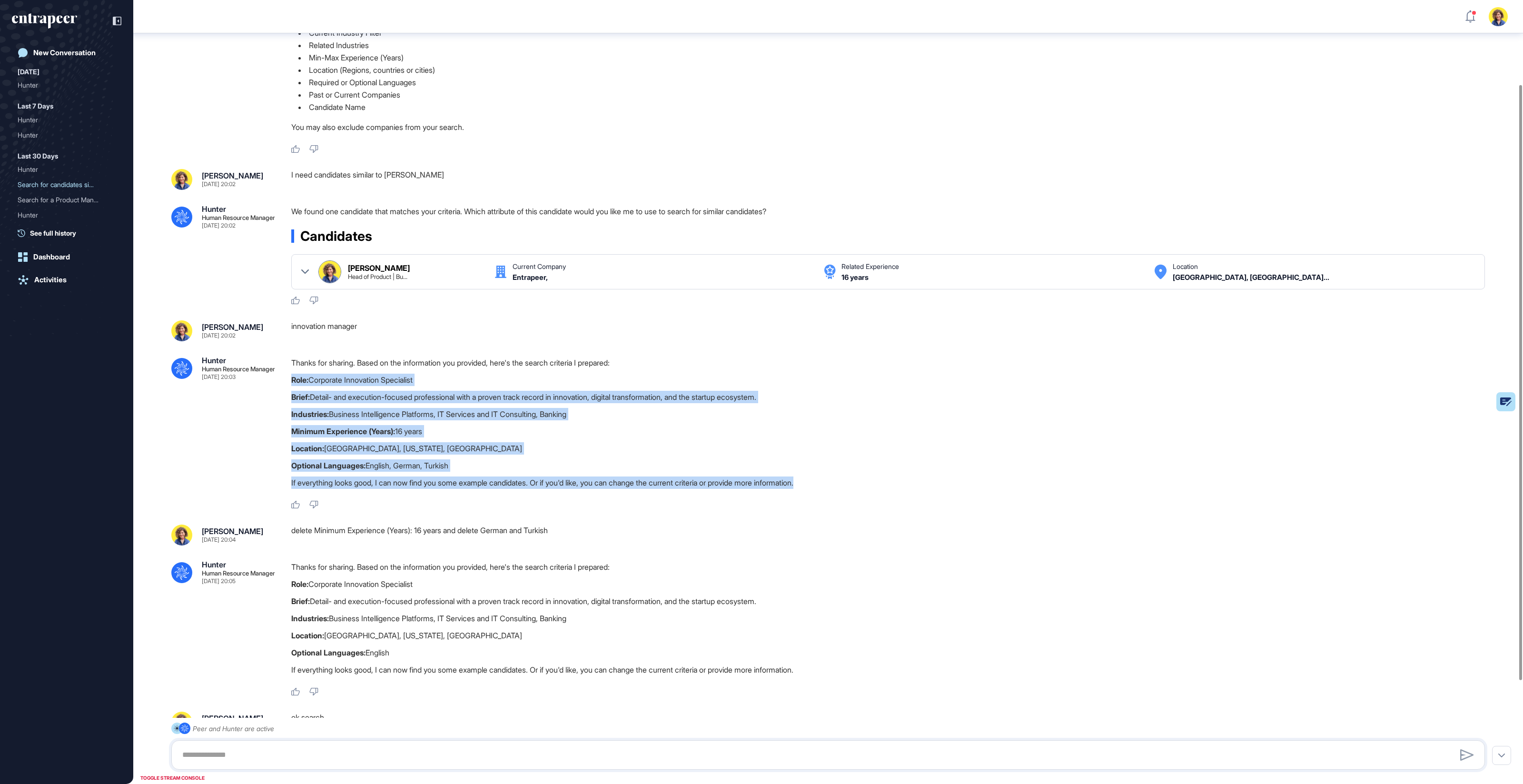
drag, startPoint x: 866, startPoint y: 483, endPoint x: 286, endPoint y: 371, distance: 590.7
click at [286, 371] on div ".cls-2{fill:#fff} Hunter Human Resource Manager Sep 11, 2025 20:03 Thanks for s…" at bounding box center [828, 432] width 1313 height 152
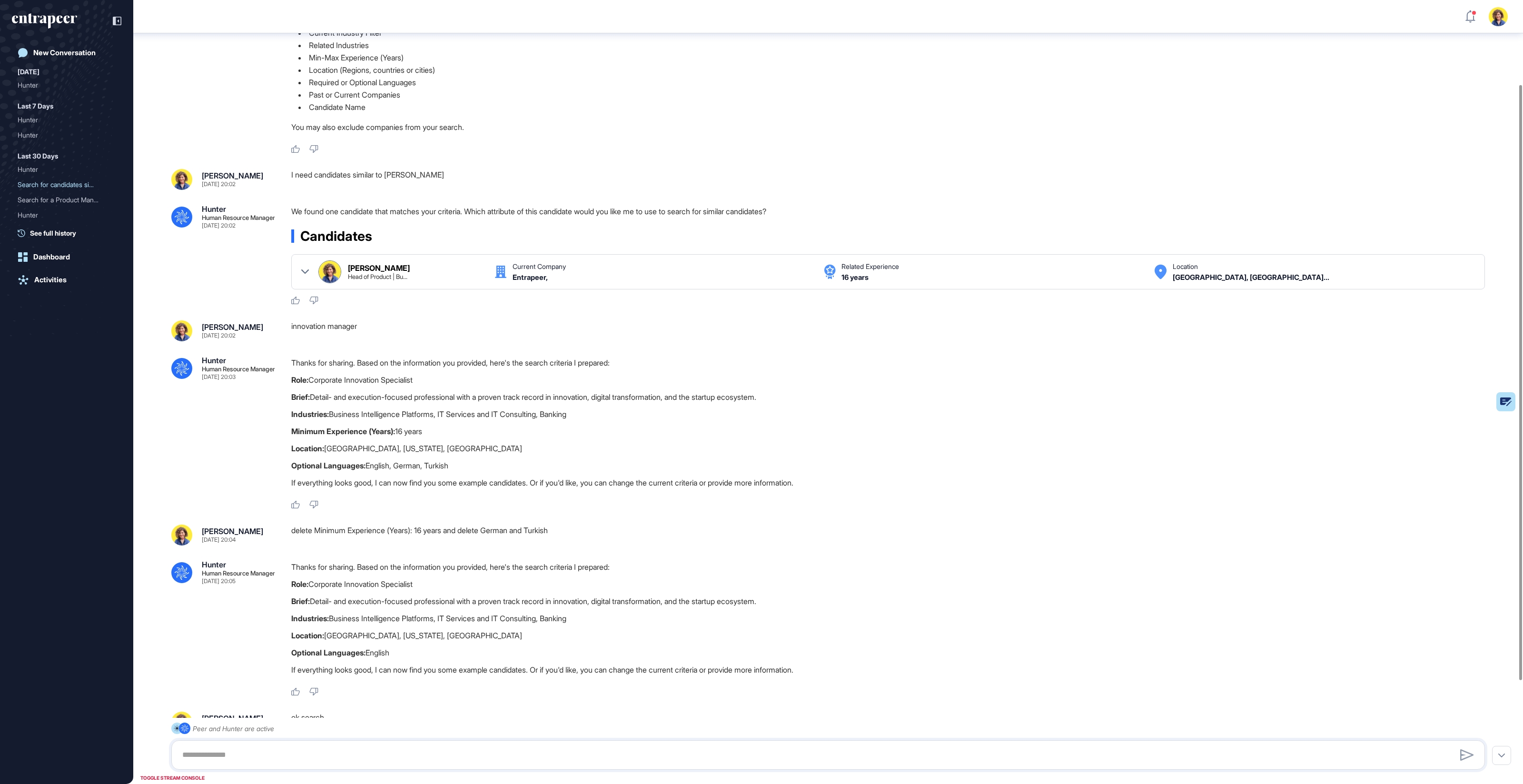
click at [348, 372] on div "Thanks for sharing. Based on the information you provided, here's the search cr…" at bounding box center [891, 425] width 1201 height 137
drag, startPoint x: 281, startPoint y: 363, endPoint x: 582, endPoint y: 468, distance: 318.8
click at [582, 468] on div ".cls-2{fill:#fff} Hunter Human Resource Manager Sep 11, 2025 20:03 Thanks for s…" at bounding box center [828, 432] width 1313 height 152
click at [322, 327] on div "innovation manager" at bounding box center [891, 331] width 1201 height 21
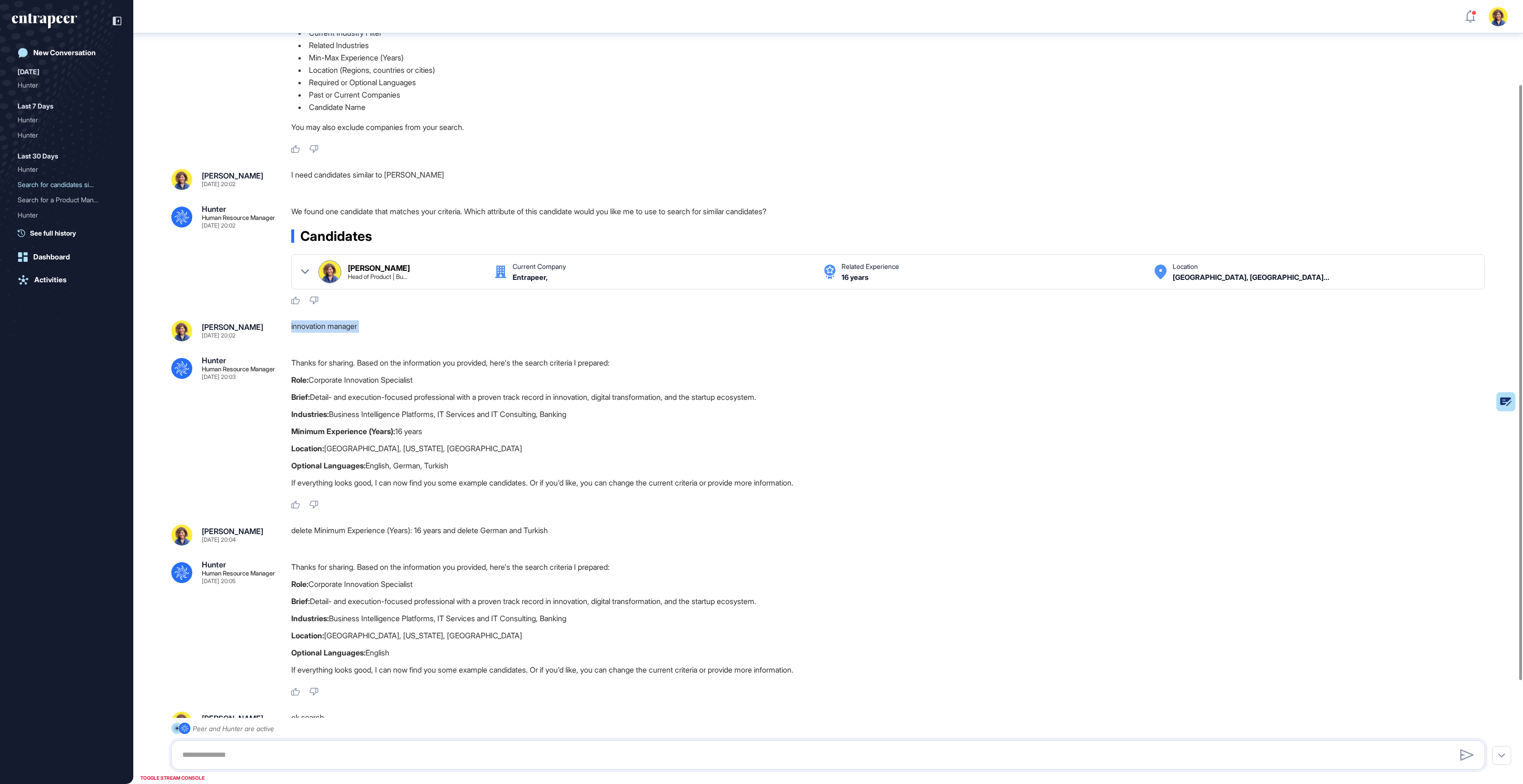
click at [322, 327] on div "innovation manager" at bounding box center [891, 331] width 1201 height 21
drag, startPoint x: 482, startPoint y: 465, endPoint x: 280, endPoint y: 375, distance: 221.1
click at [280, 375] on div ".cls-2{fill:#fff} Hunter Human Resource Manager Sep 11, 2025 20:03 Thanks for s…" at bounding box center [828, 432] width 1313 height 152
click at [456, 403] on div "Thanks for sharing. Based on the information you provided, here's the search cr…" at bounding box center [891, 425] width 1201 height 137
click at [494, 411] on p "Industries: Business Intelligence Platforms, IT Services and IT Consulting, Ban…" at bounding box center [891, 414] width 1201 height 12
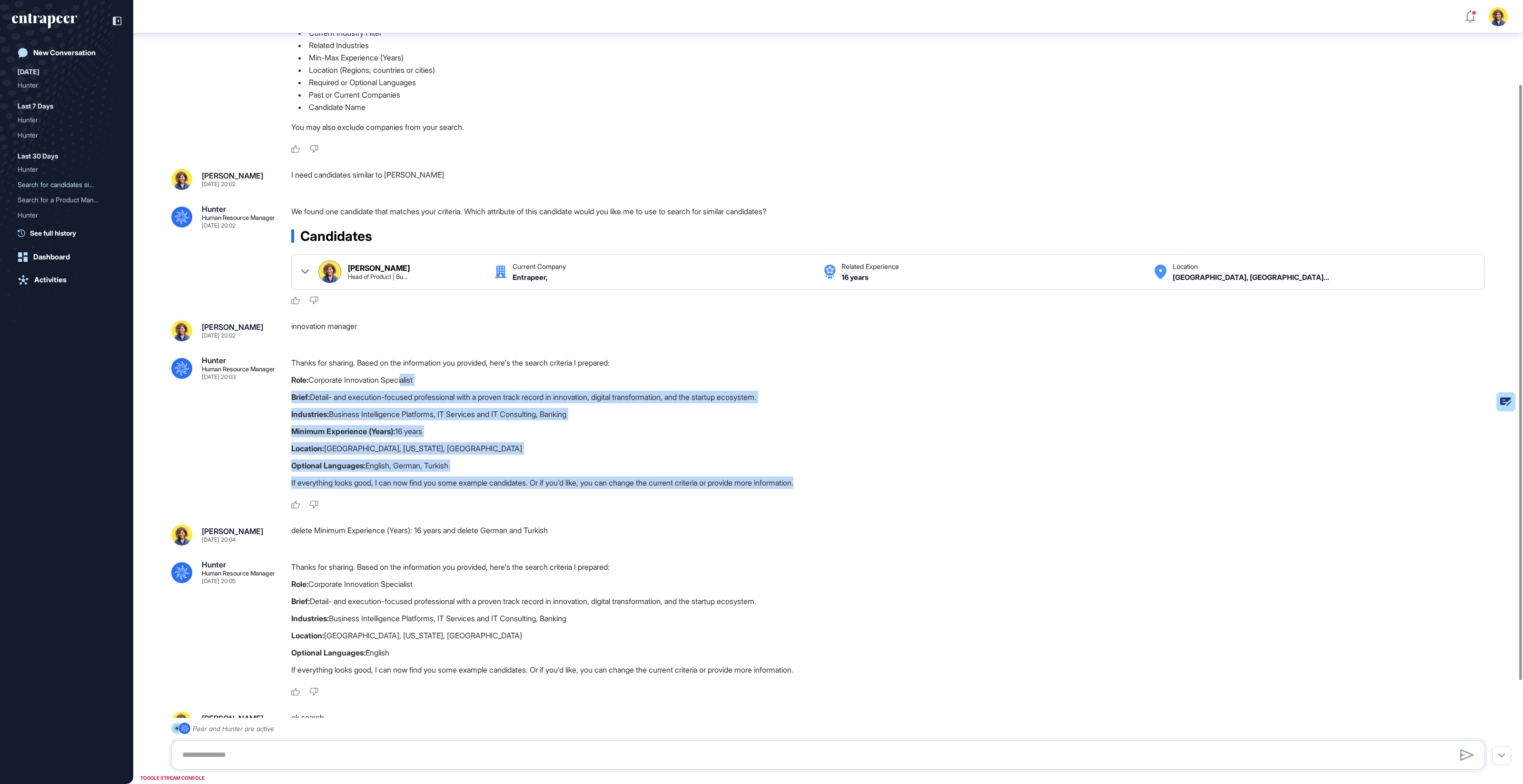
drag, startPoint x: 844, startPoint y: 478, endPoint x: 407, endPoint y: 386, distance: 446.6
click at [407, 386] on div "Thanks for sharing. Based on the information you provided, here's the search cr…" at bounding box center [891, 425] width 1201 height 137
click at [671, 454] on div "Thanks for sharing. Based on the information you provided, here's the search cr…" at bounding box center [891, 425] width 1201 height 137
